Goal: Check status: Check status

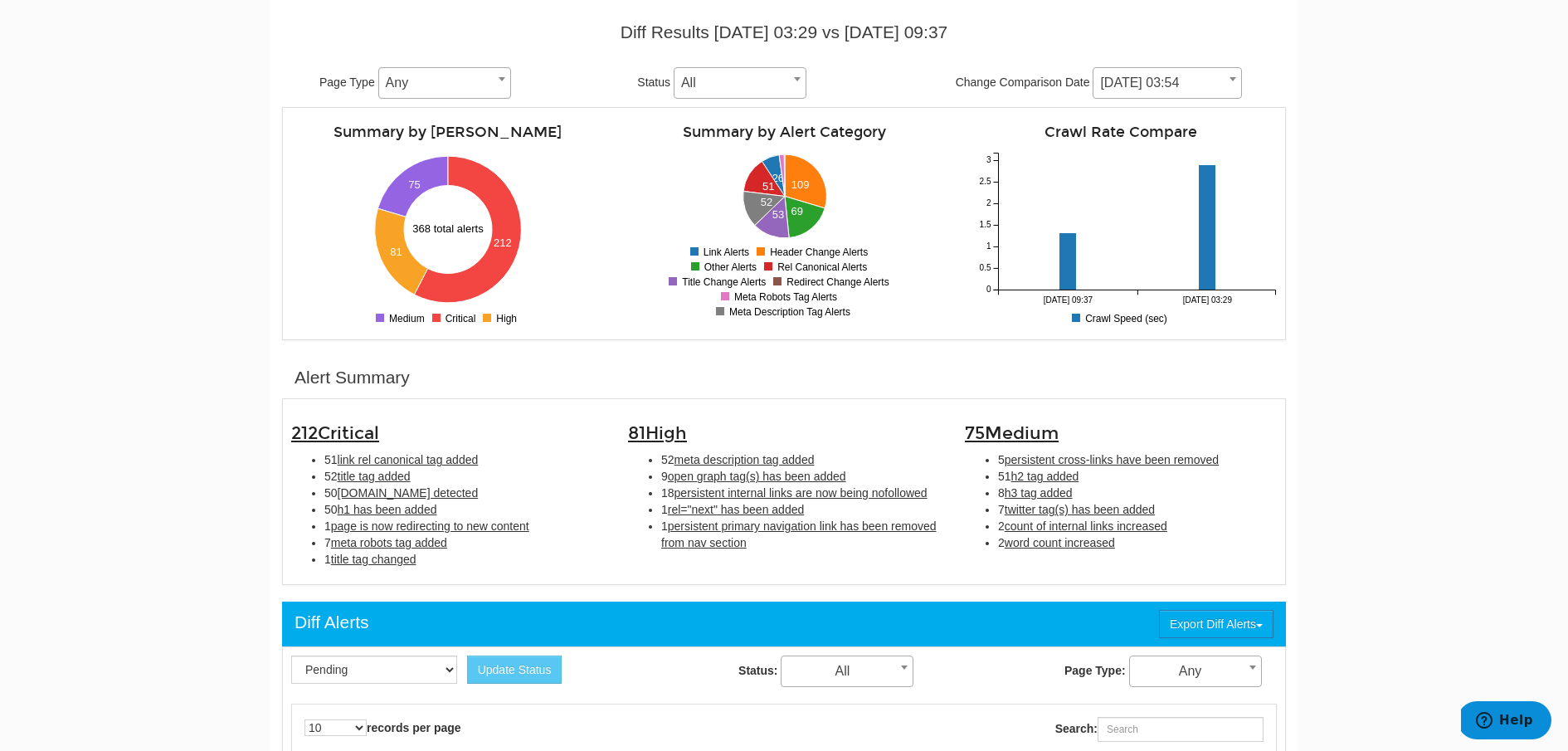
scroll to position [205, 0]
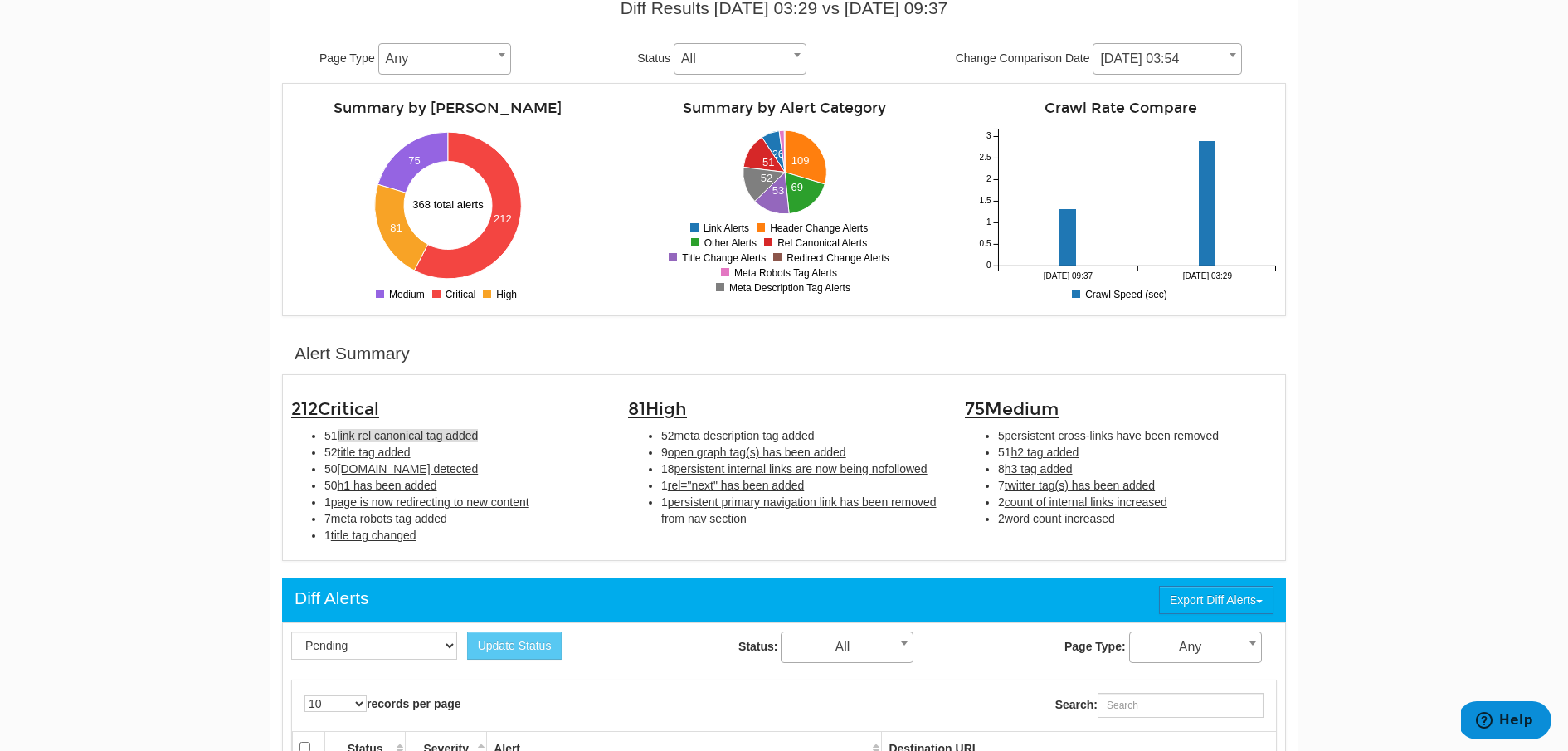
click at [387, 429] on span "link rel canonical tag added" at bounding box center [408, 436] width 141 height 13
type input "link rel canonical tag added"
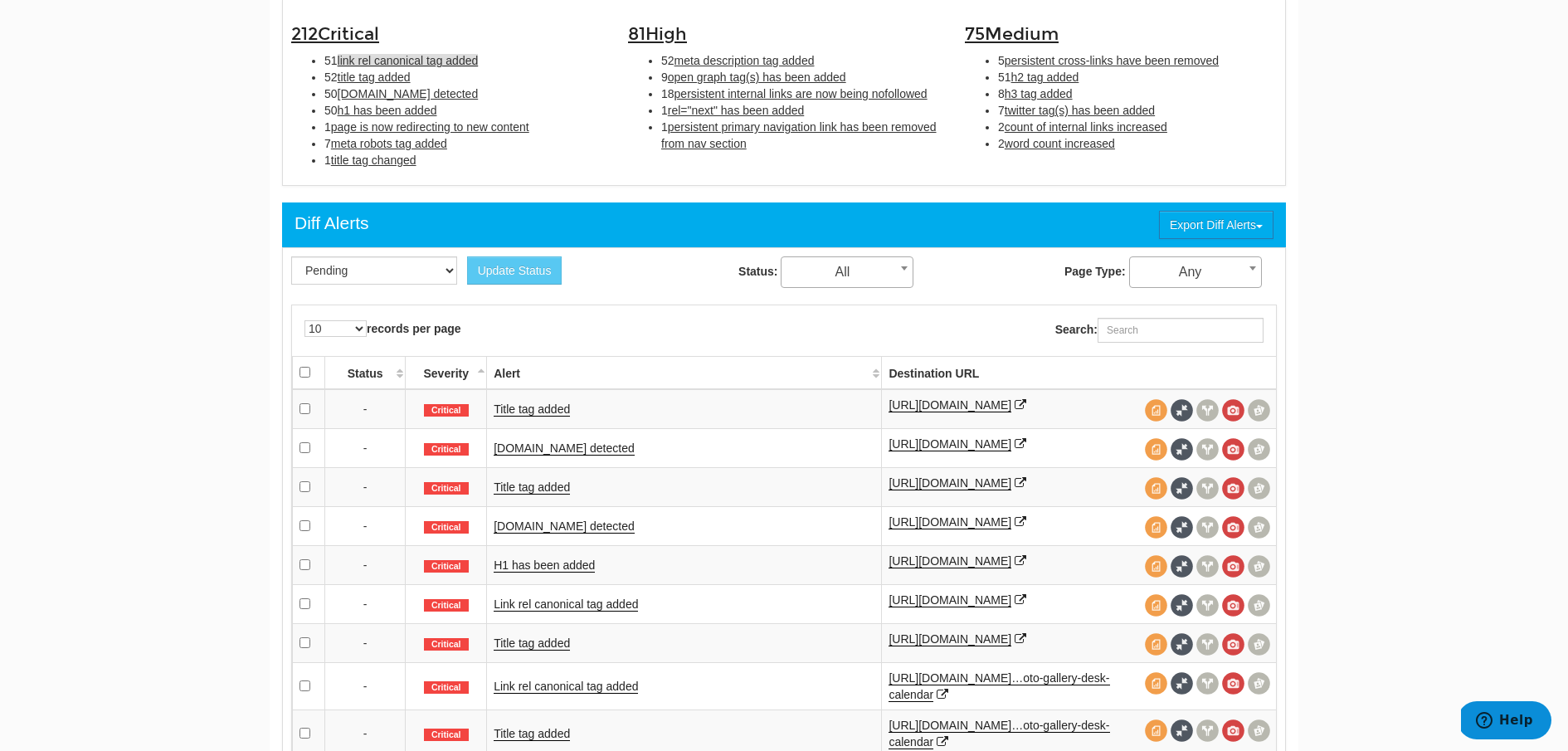
scroll to position [269, 0]
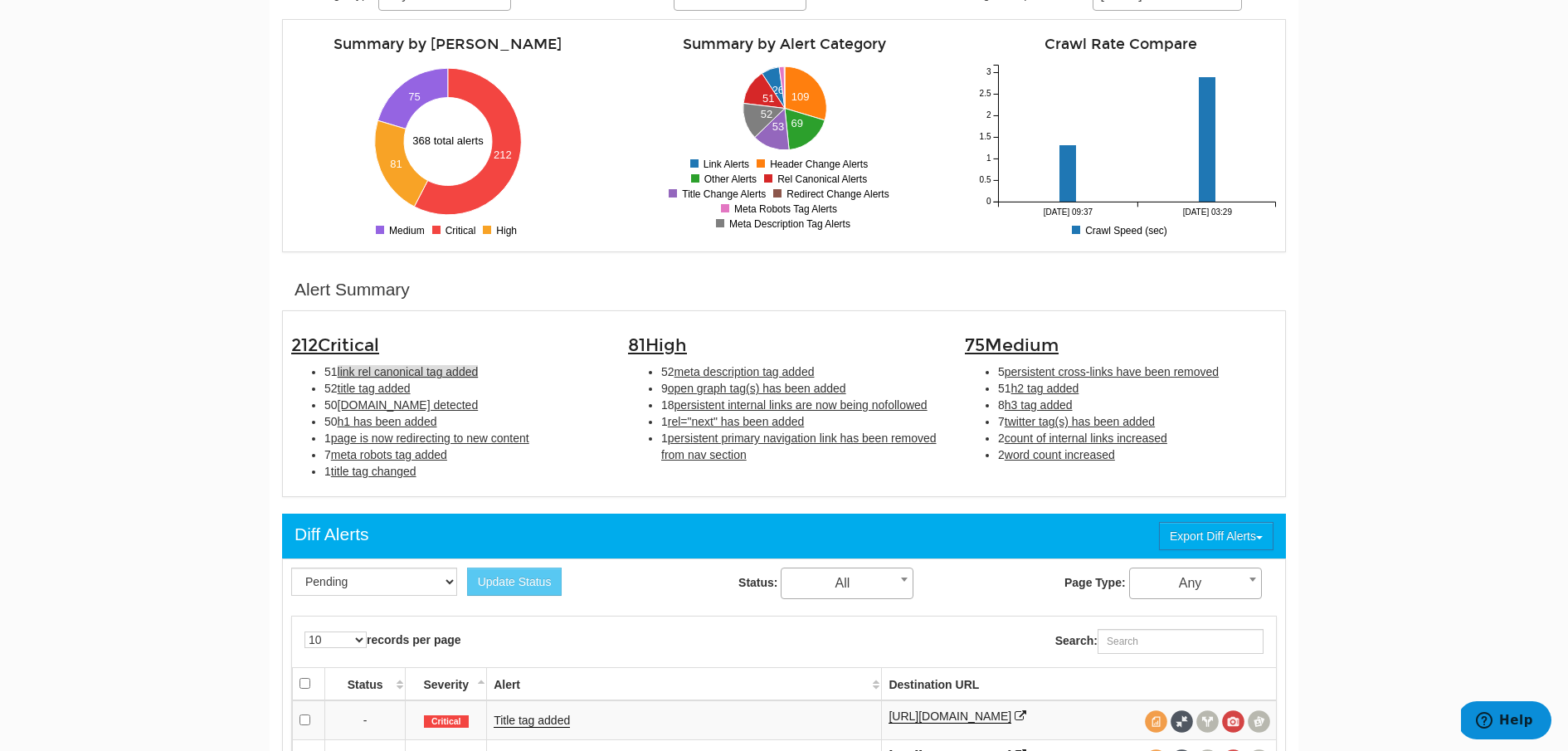
click at [397, 367] on span "link rel canonical tag added" at bounding box center [408, 372] width 141 height 13
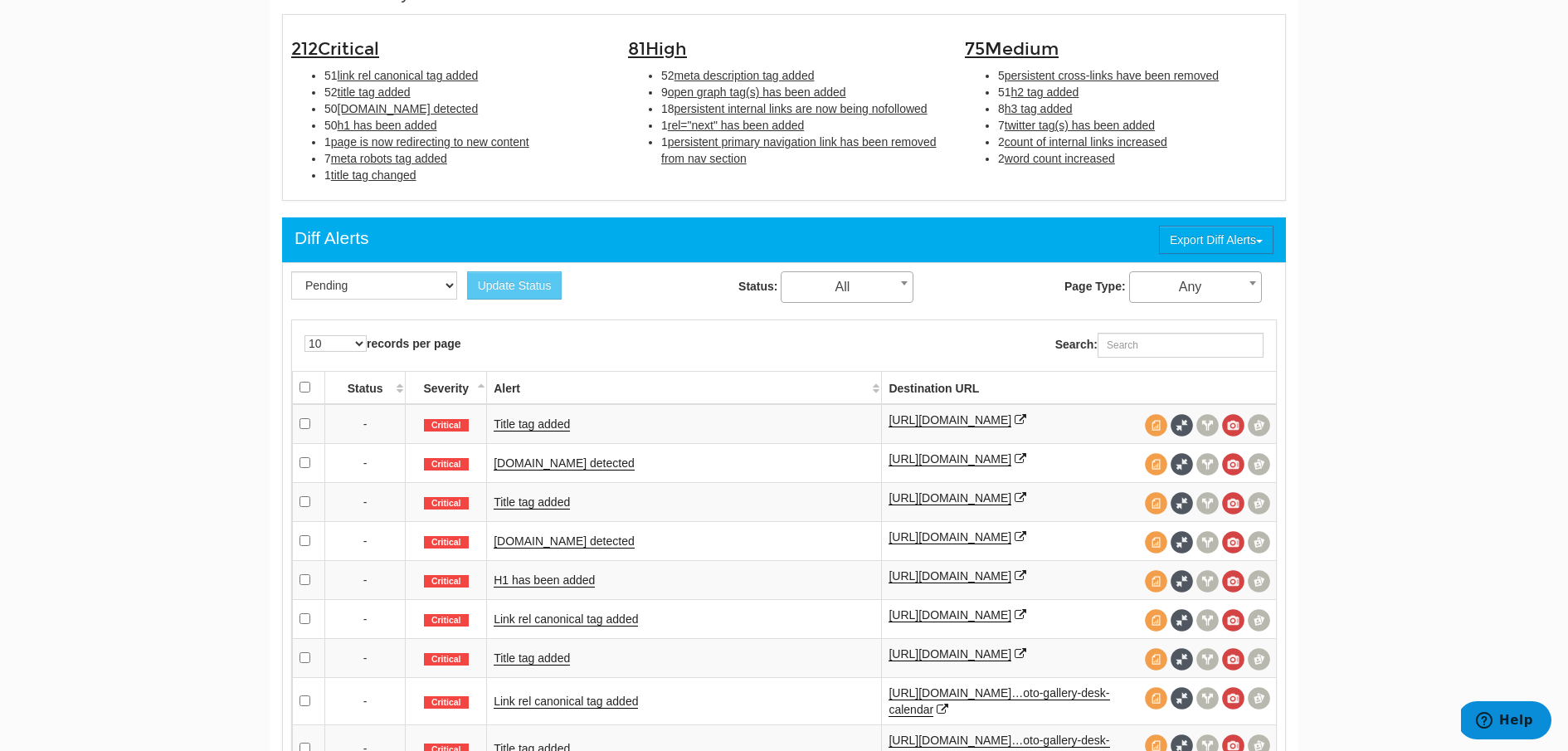
scroll to position [639, 0]
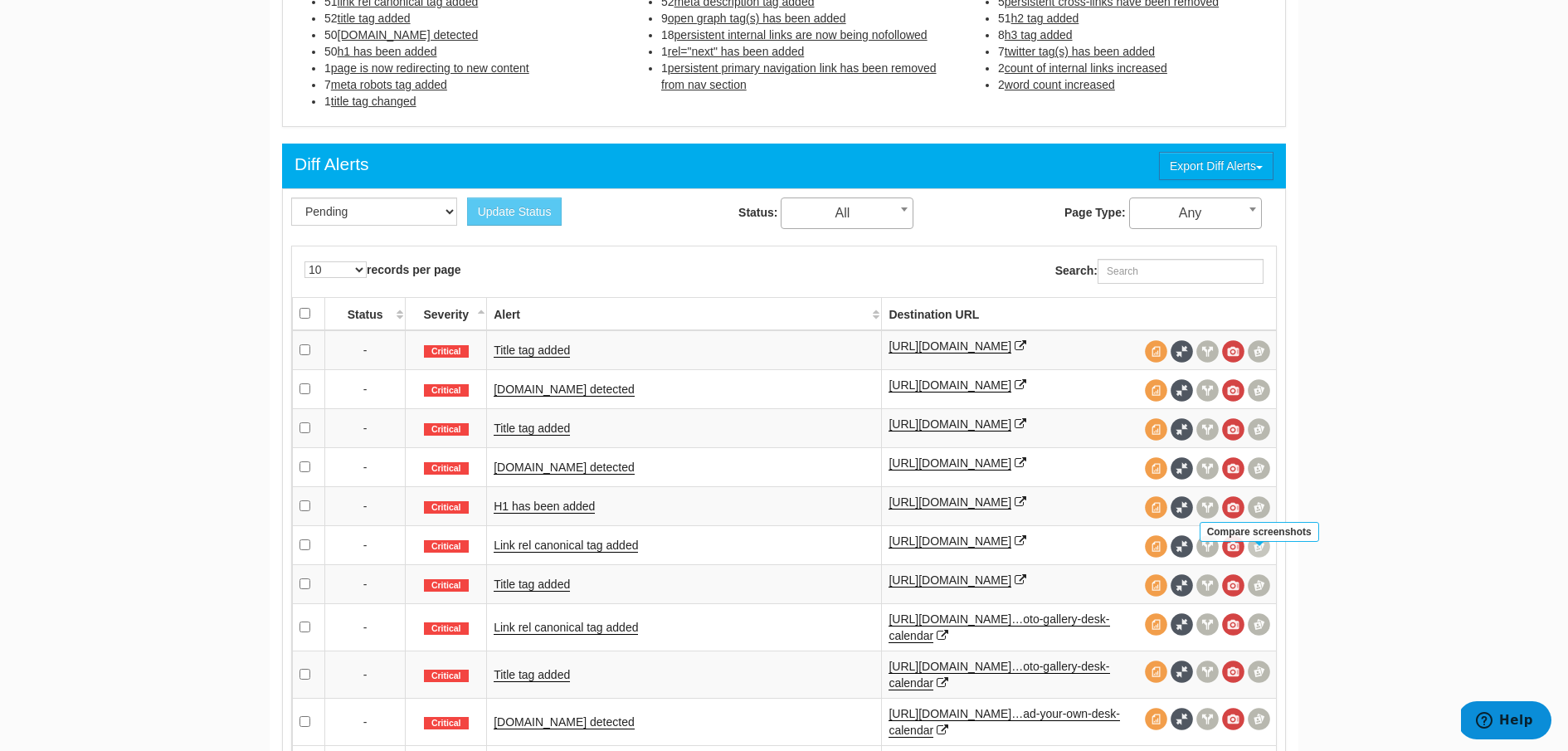
click at [1262, 557] on span at bounding box center [1260, 547] width 23 height 23
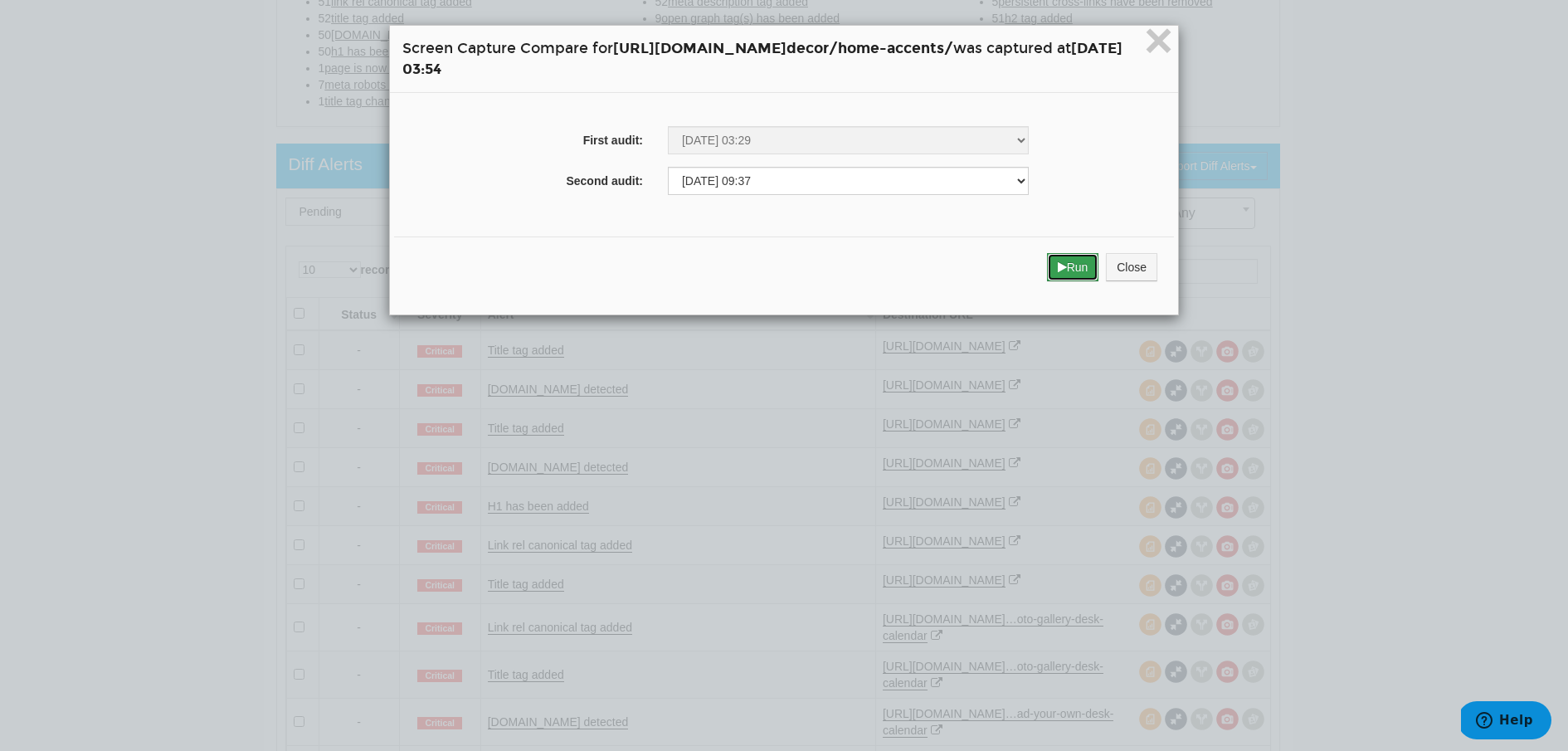
click at [1099, 267] on button "Run" at bounding box center [1073, 268] width 52 height 28
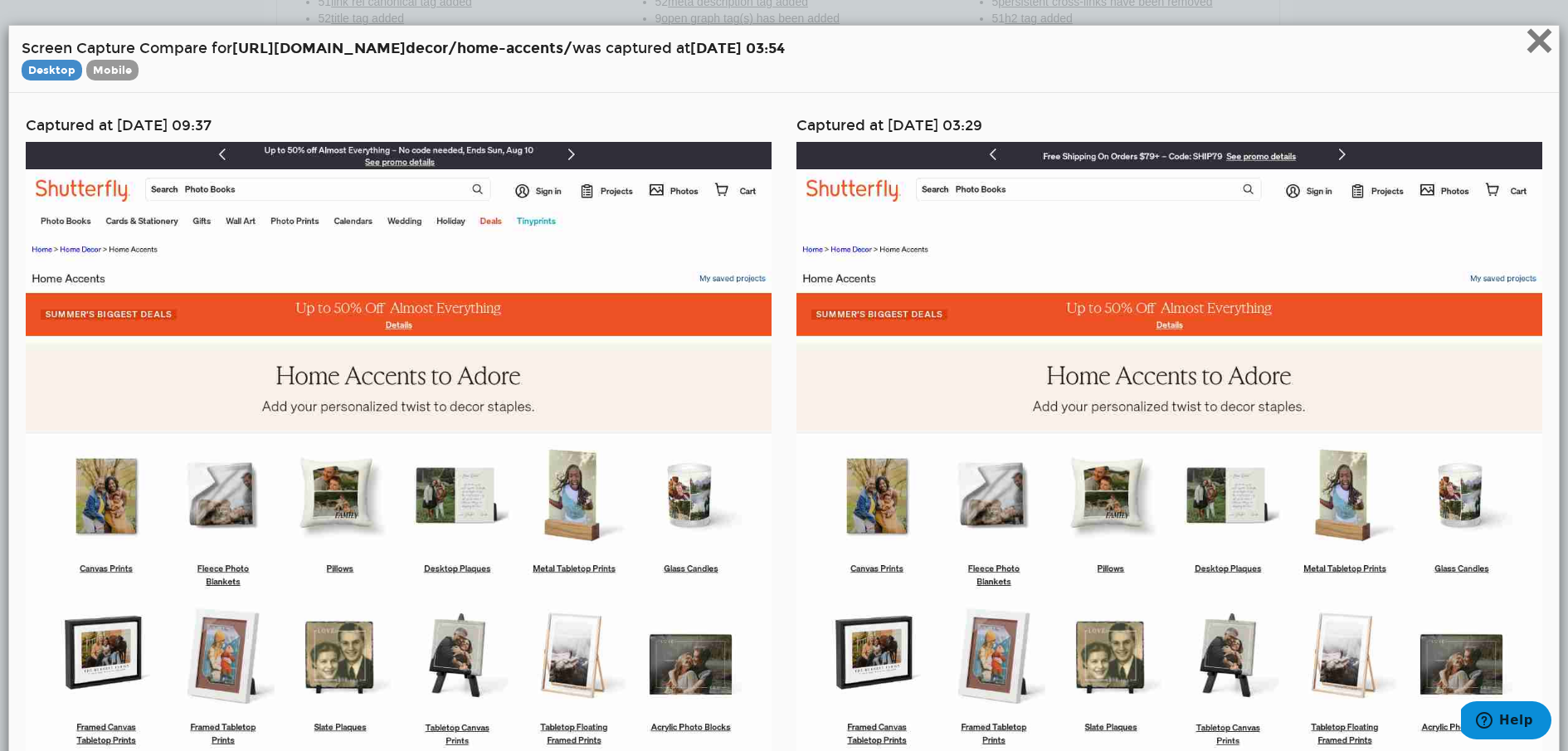
click at [1544, 46] on span "×" at bounding box center [1540, 40] width 29 height 56
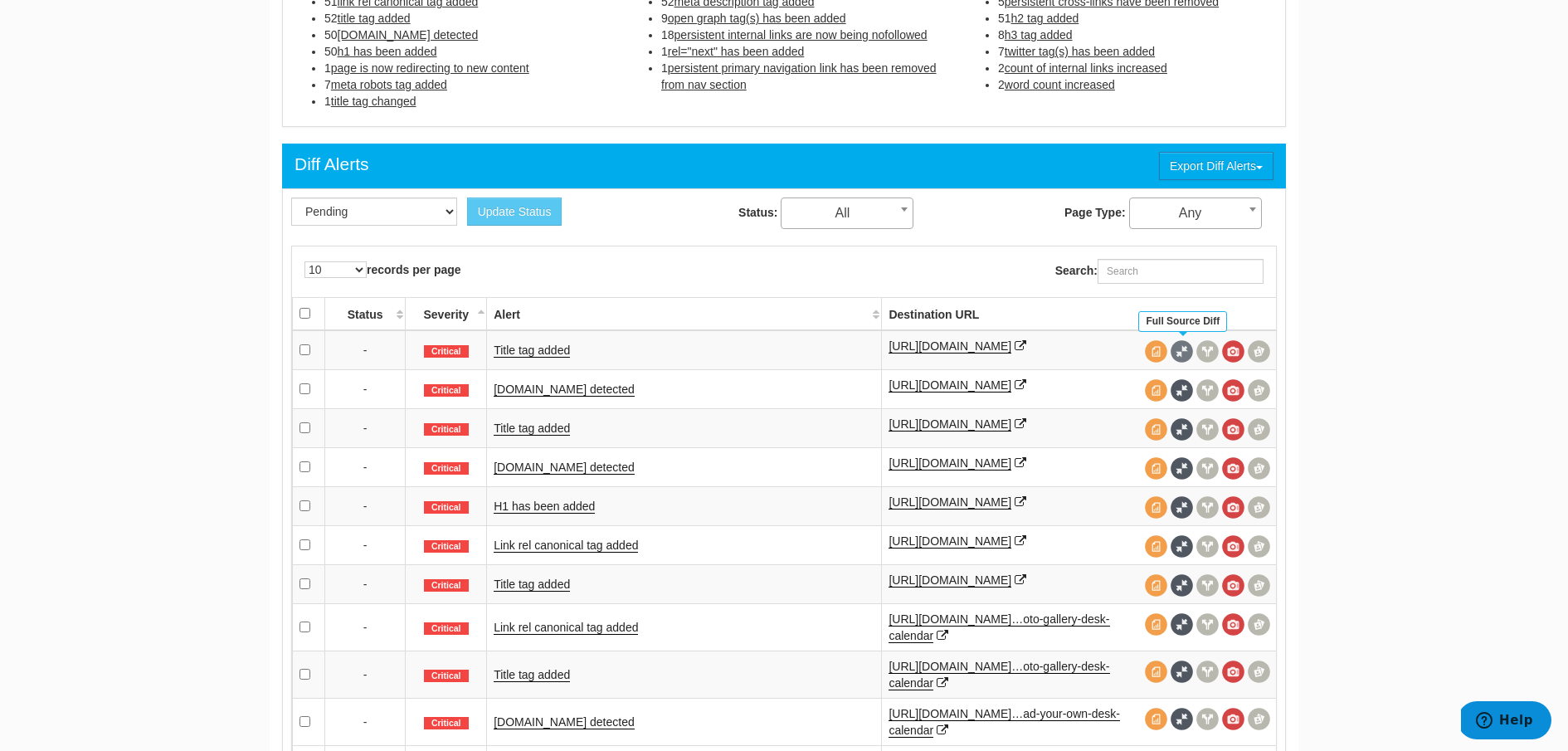
click at [1184, 349] on span at bounding box center [1183, 351] width 23 height 23
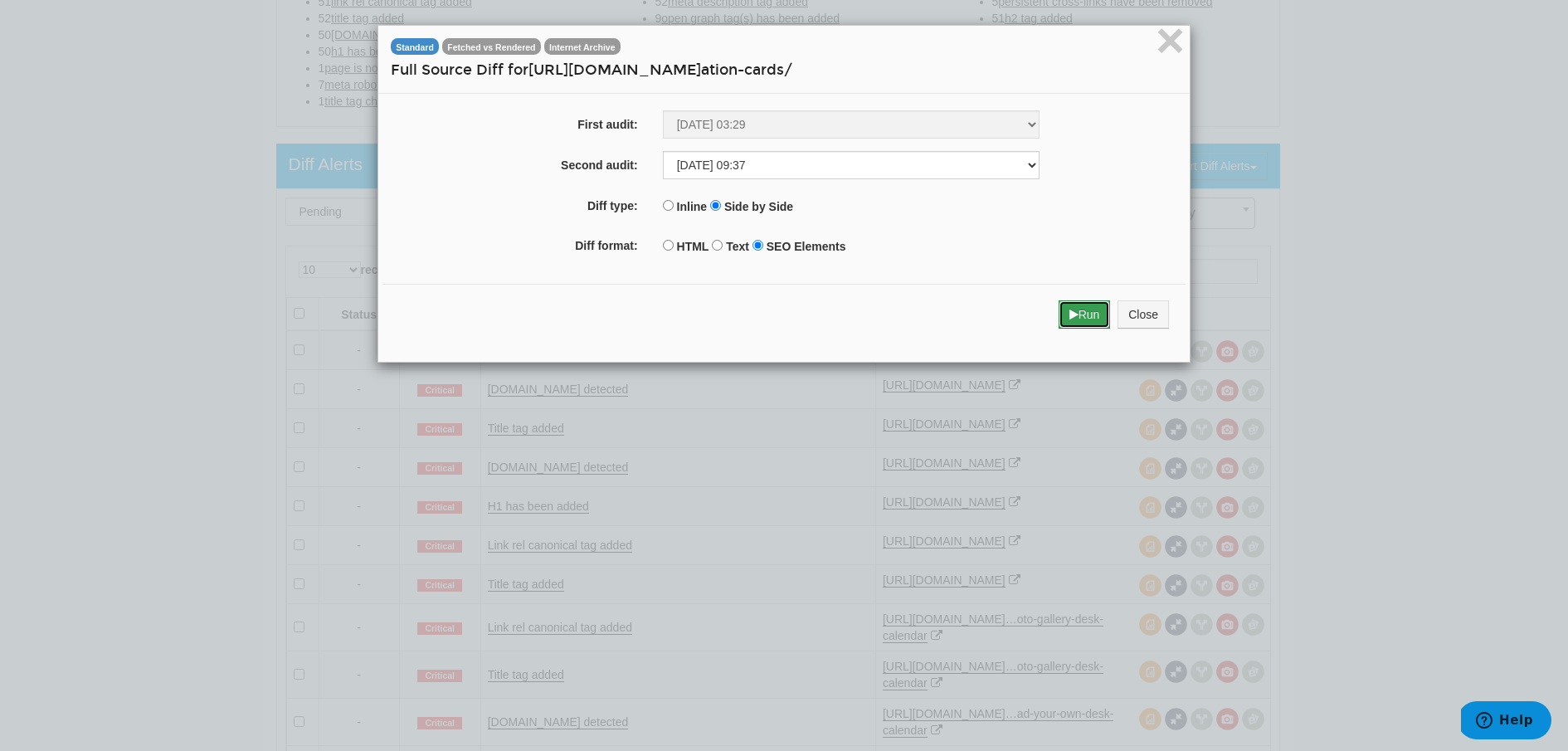
click at [1084, 314] on button "Run" at bounding box center [1085, 314] width 52 height 28
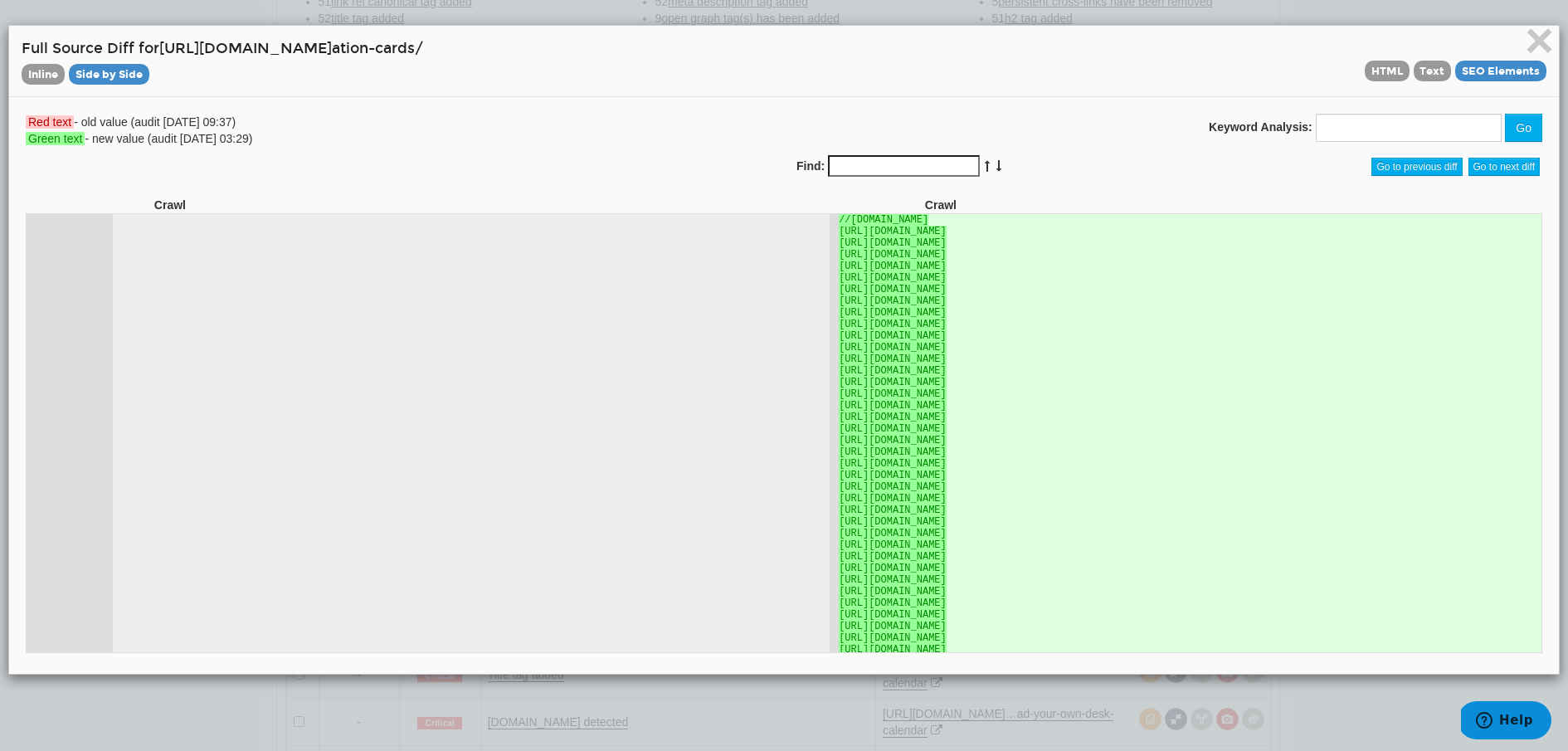
scroll to position [4897, 0]
click at [1378, 69] on span "HTML" at bounding box center [1387, 71] width 45 height 21
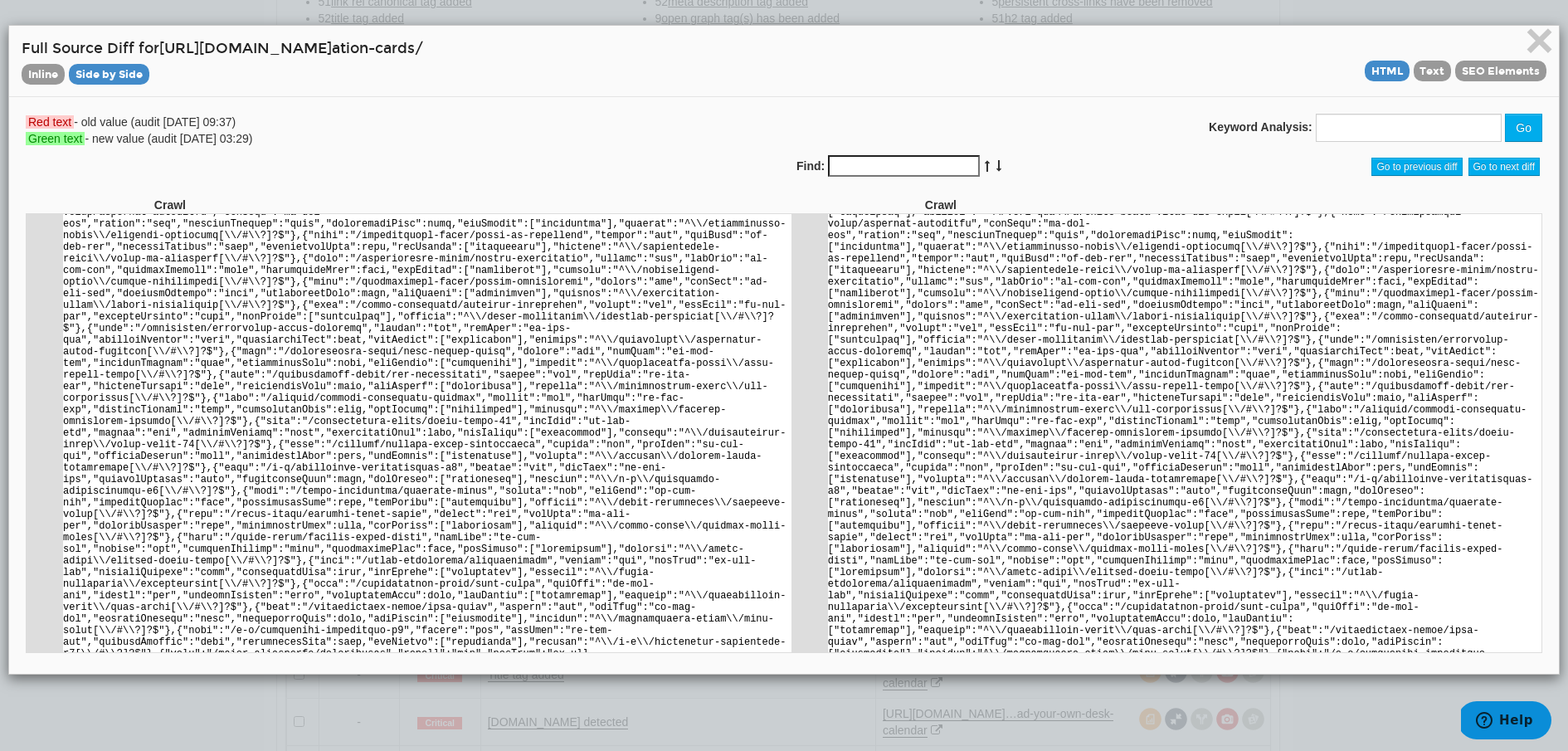
scroll to position [2580, 0]
